Goal: Information Seeking & Learning: Compare options

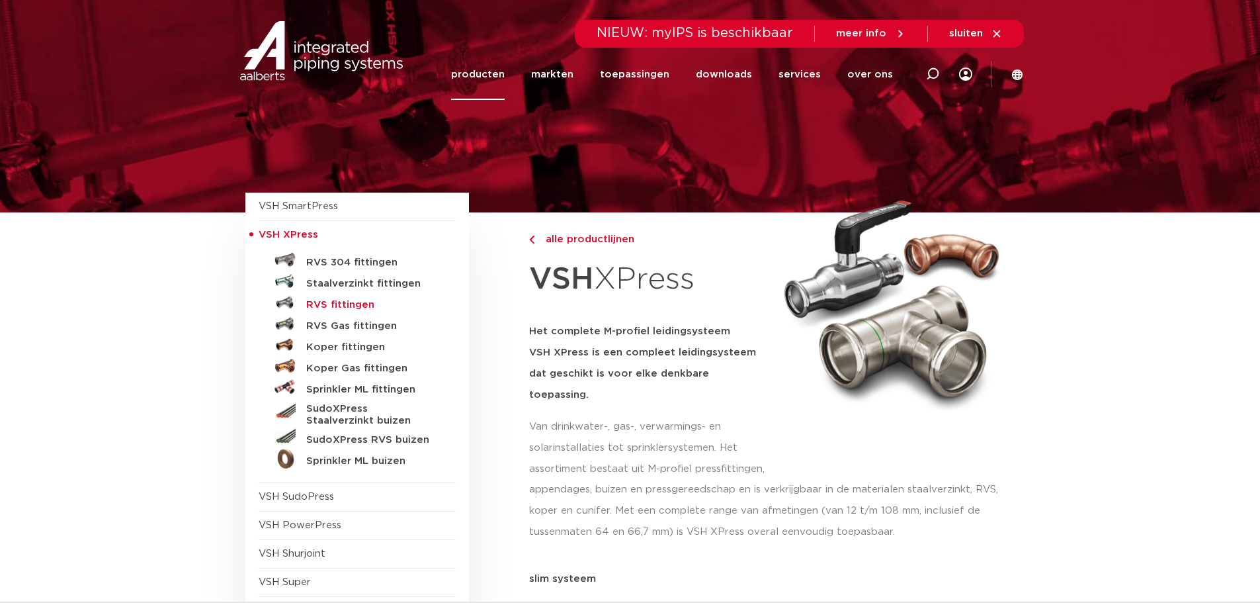
click at [343, 302] on h5 "RVS fittingen" at bounding box center [371, 305] width 131 height 12
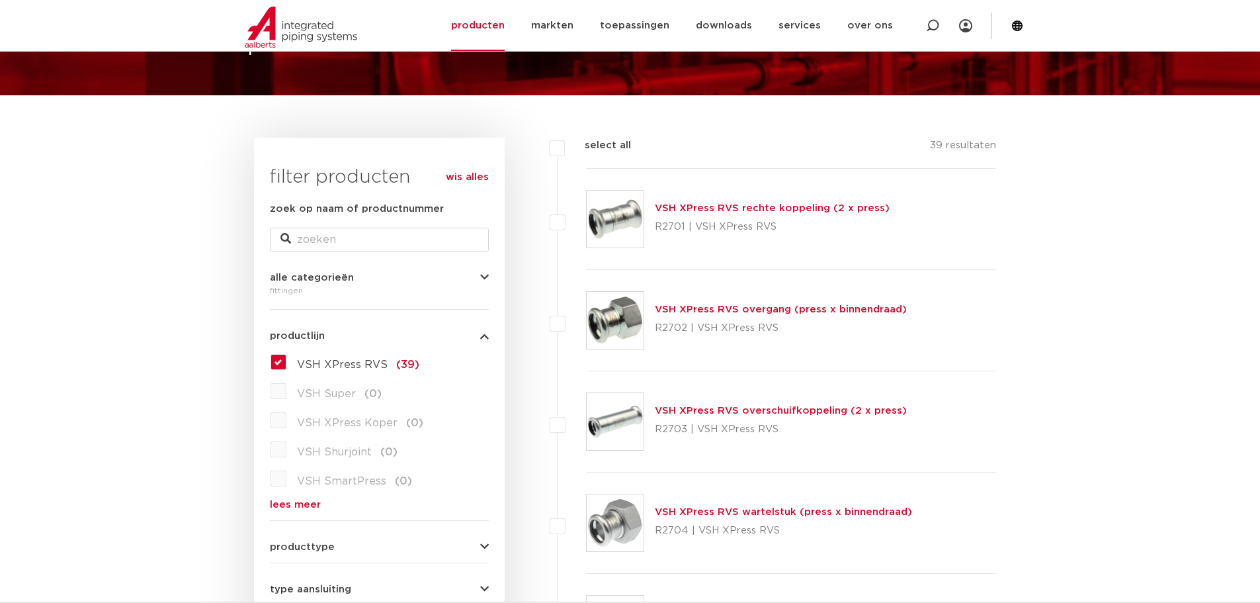
click at [750, 515] on link "VSH XPress RVS wartelstuk (press x binnendraad)" at bounding box center [783, 512] width 257 height 10
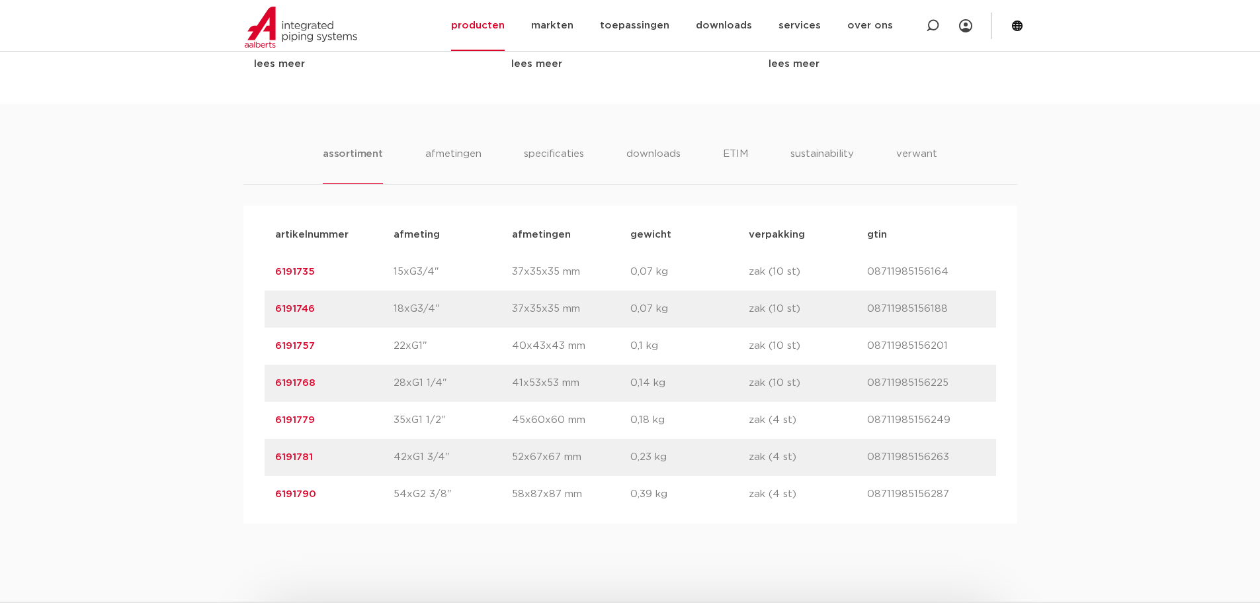
scroll to position [794, 0]
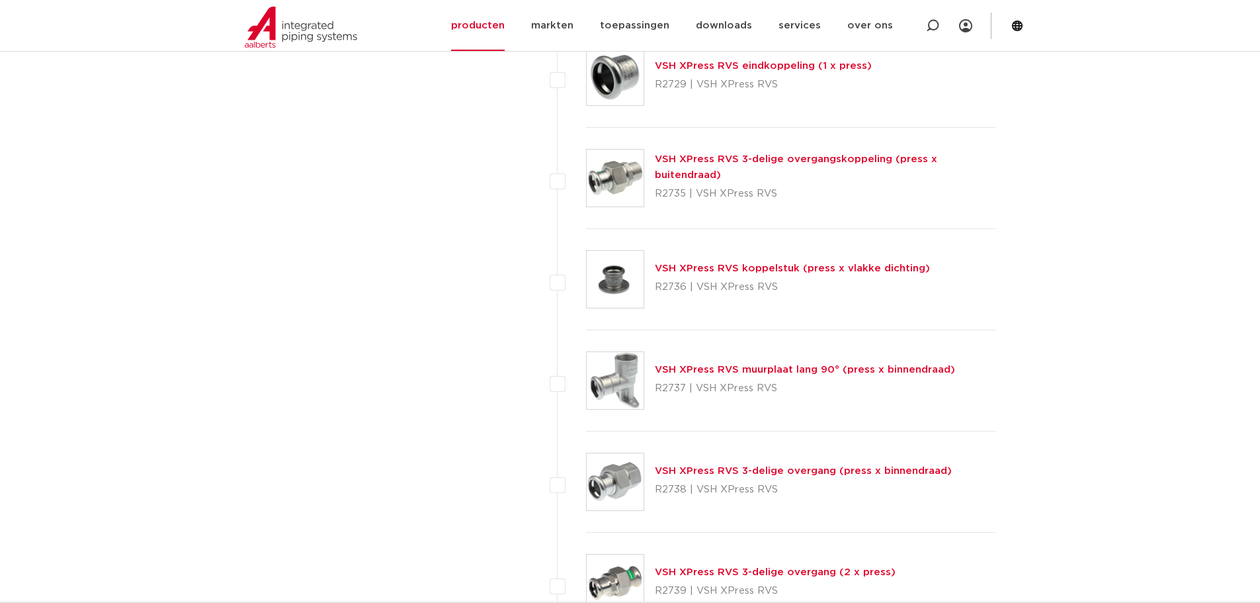
scroll to position [2764, 0]
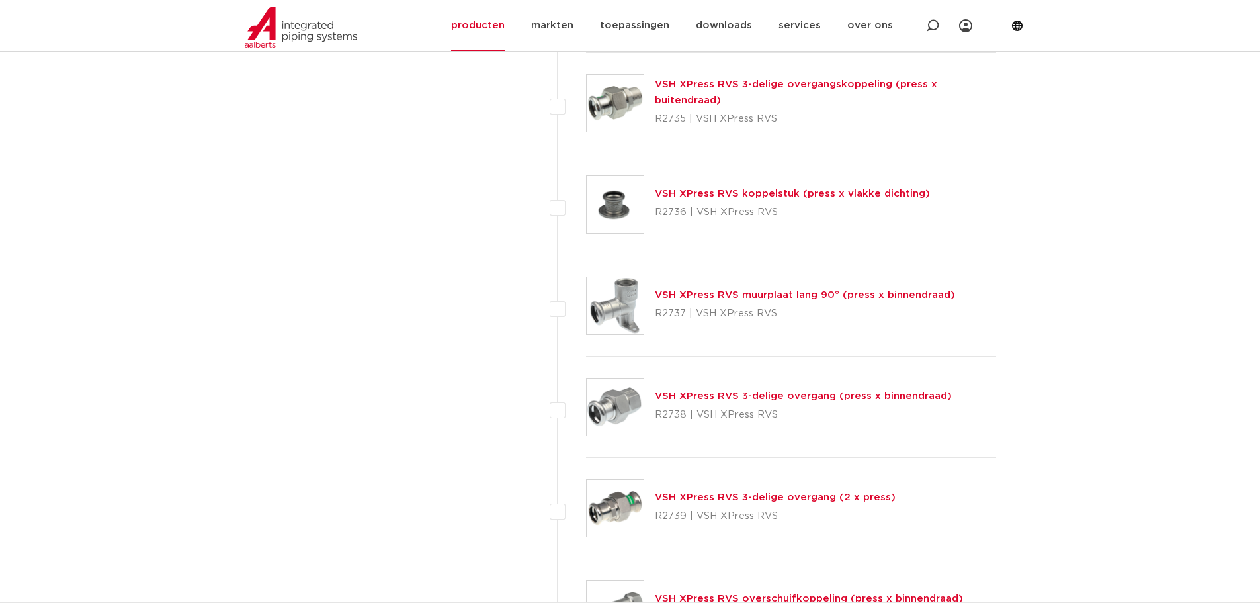
click at [708, 87] on link "VSH XPress RVS 3-delige overgangskoppeling (press x buitendraad)" at bounding box center [796, 92] width 282 height 26
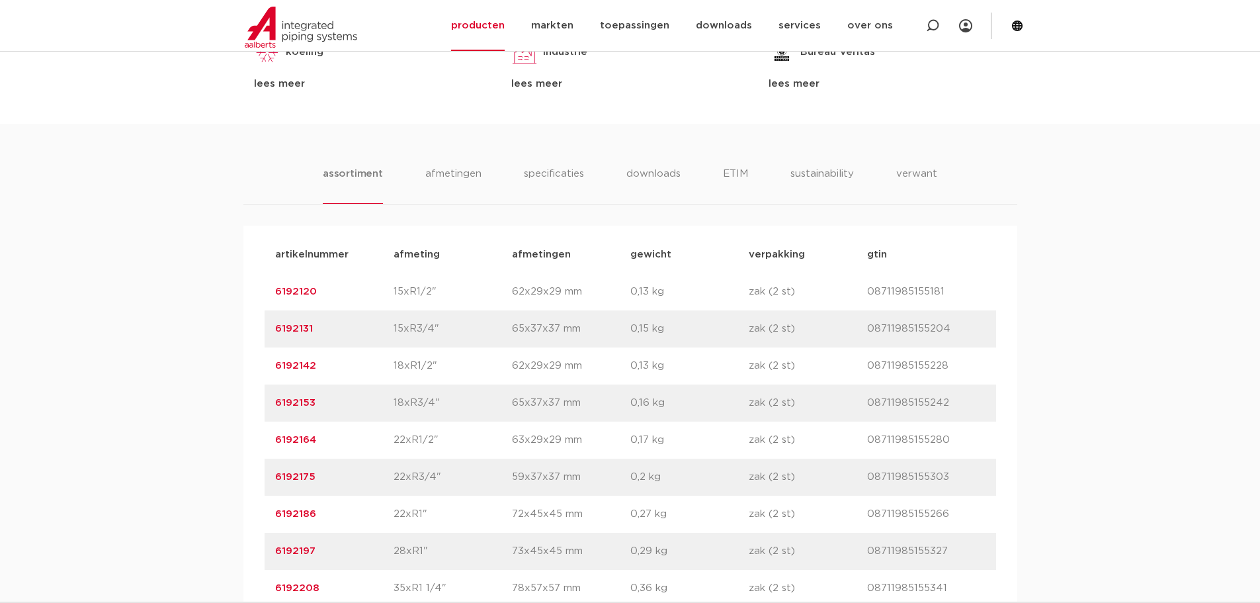
scroll to position [860, 0]
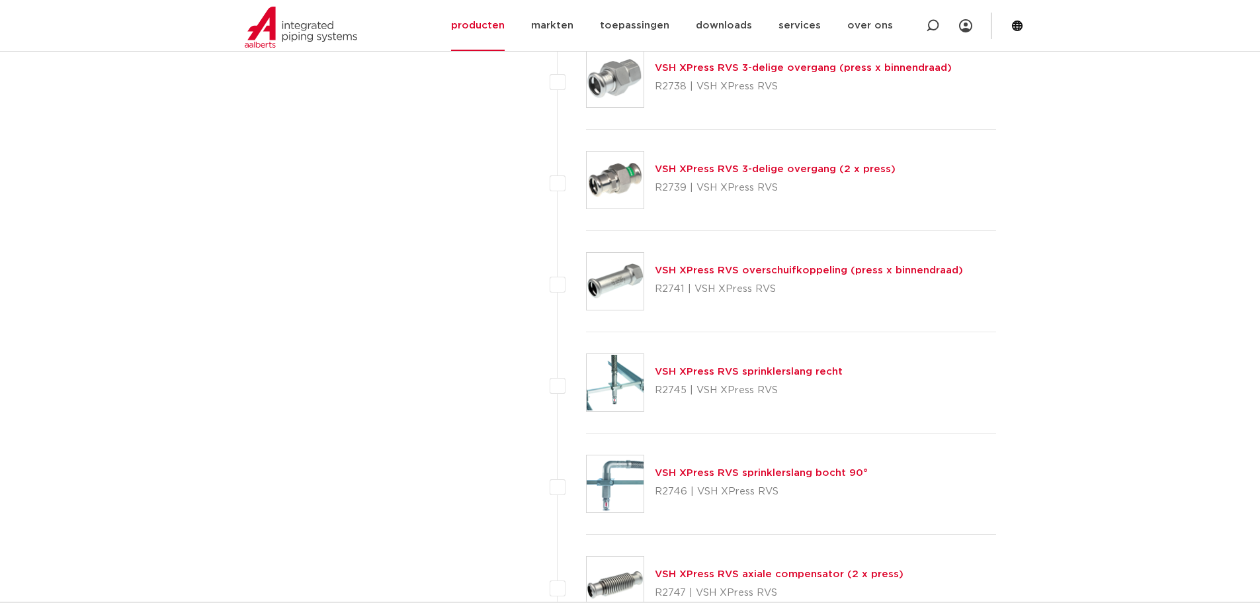
scroll to position [3095, 0]
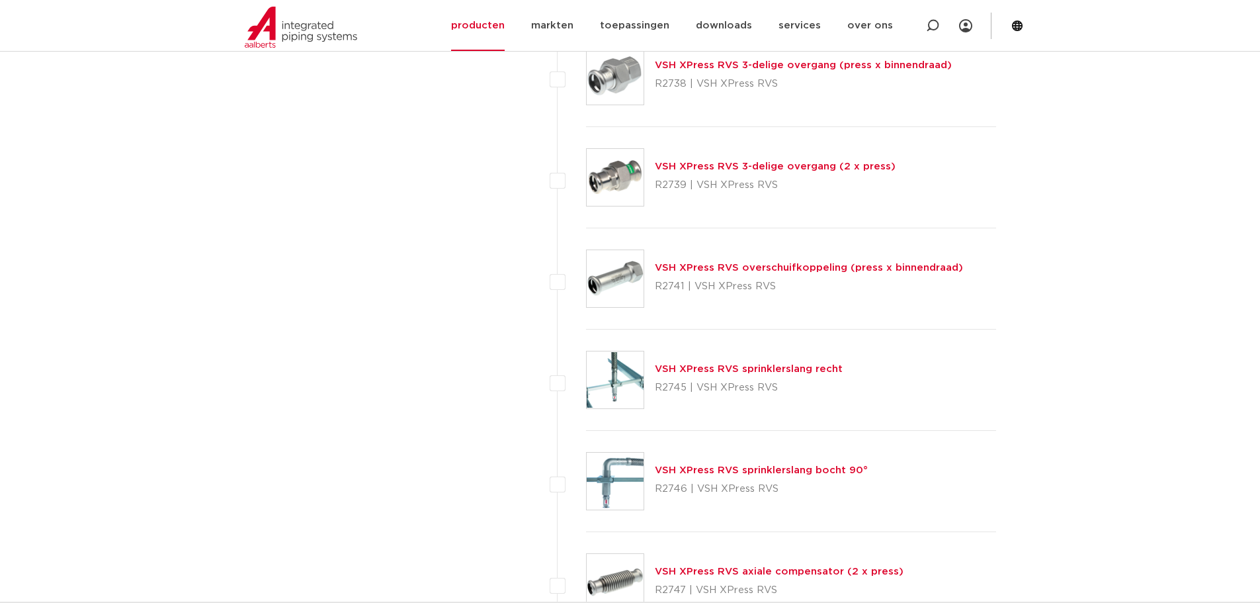
click at [692, 166] on link "VSH XPress RVS 3-delige overgang (2 x press)" at bounding box center [775, 166] width 241 height 10
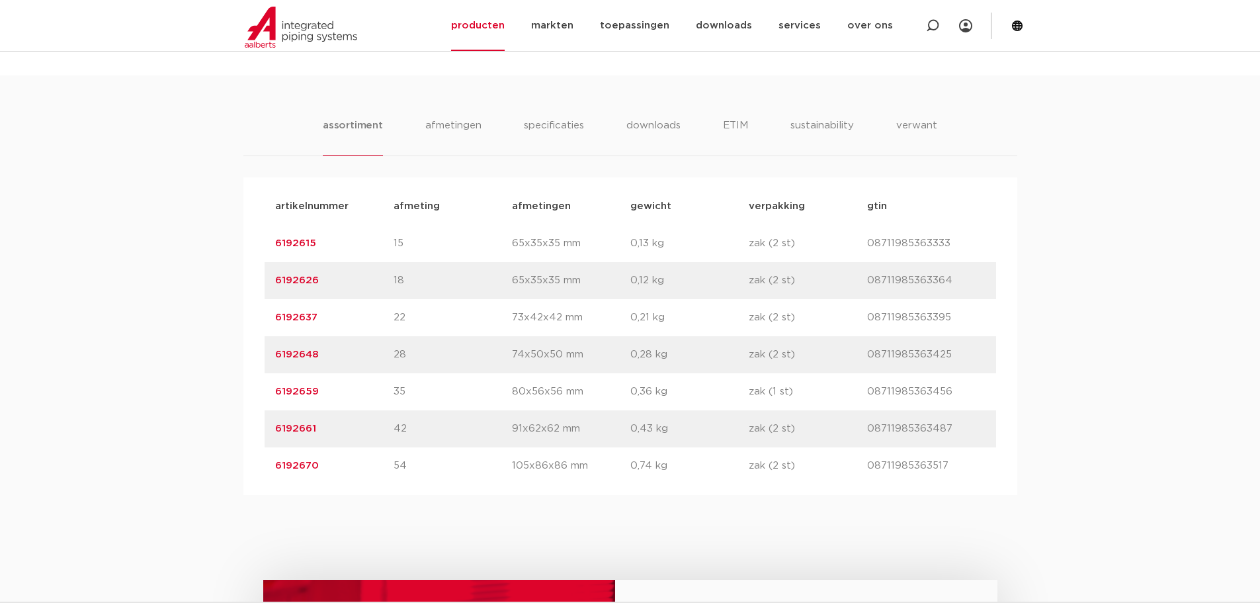
scroll to position [794, 0]
drag, startPoint x: 347, startPoint y: 466, endPoint x: 267, endPoint y: 467, distance: 80.0
click at [267, 467] on div "artikelnummer 6192670 afmeting 54 afmetingen 105x86x86 mm gewicht 0,74 kg verpa…" at bounding box center [631, 464] width 732 height 37
copy link "6192670"
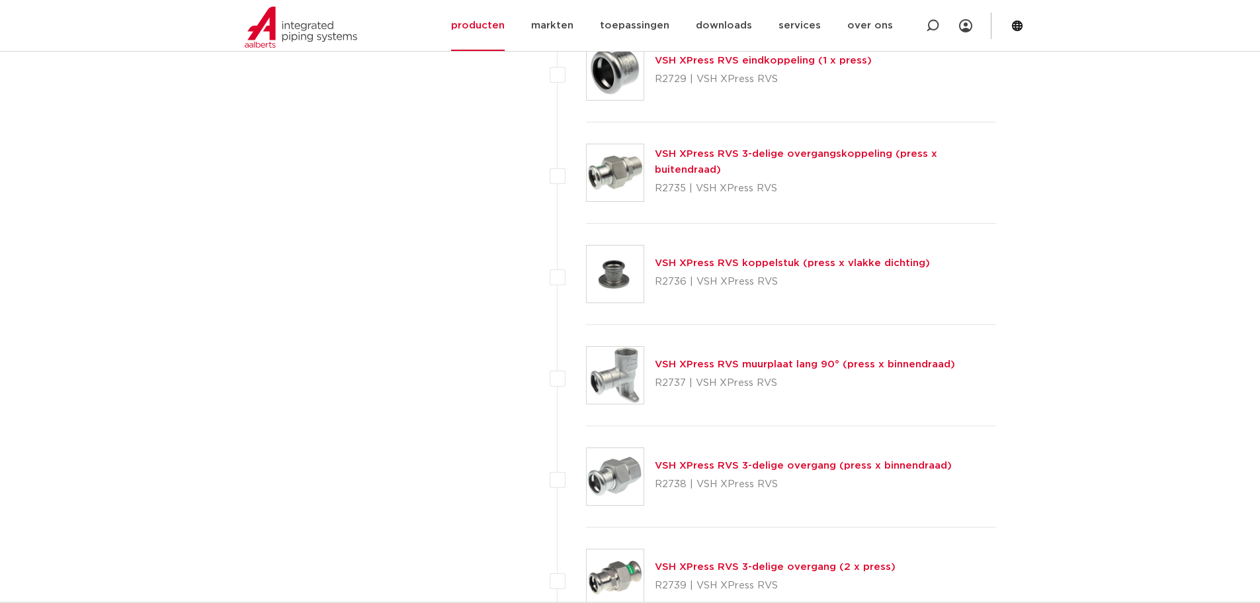
scroll to position [2764, 0]
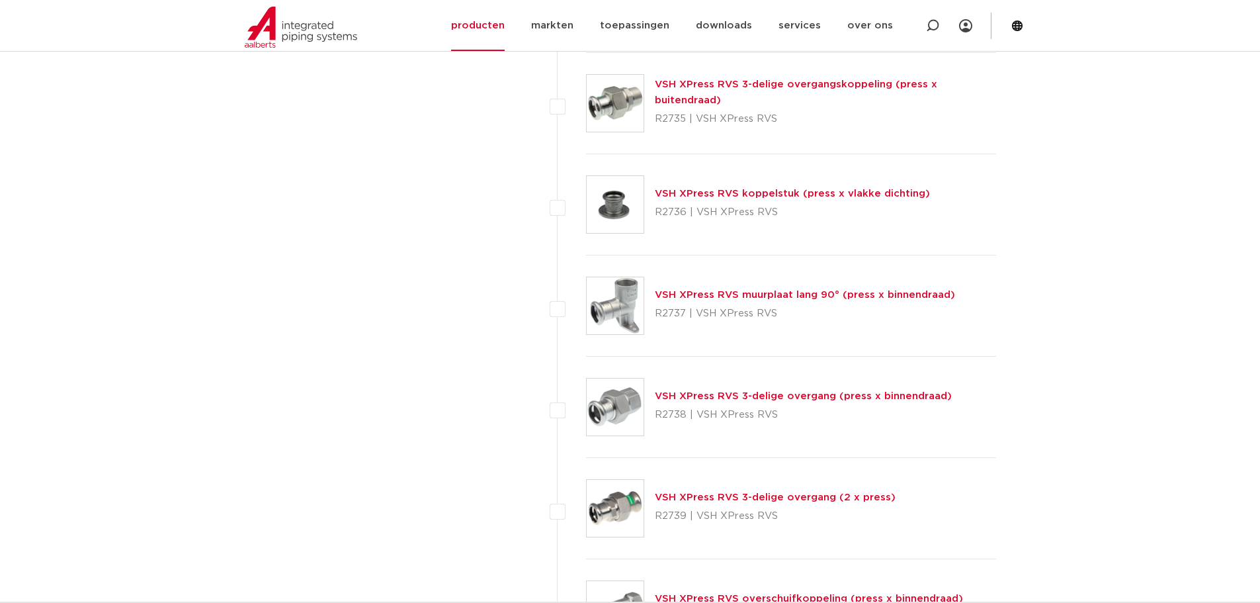
click at [693, 394] on link "VSH XPress RVS 3-delige overgang (press x binnendraad)" at bounding box center [803, 396] width 297 height 10
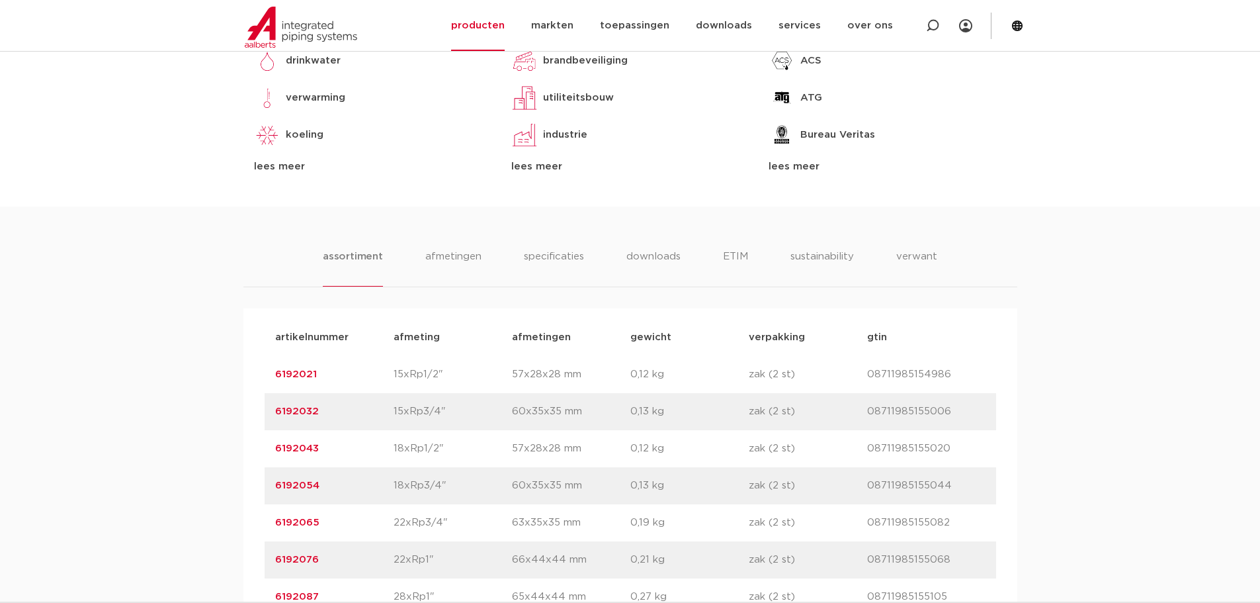
scroll to position [926, 0]
